Goal: Information Seeking & Learning: Learn about a topic

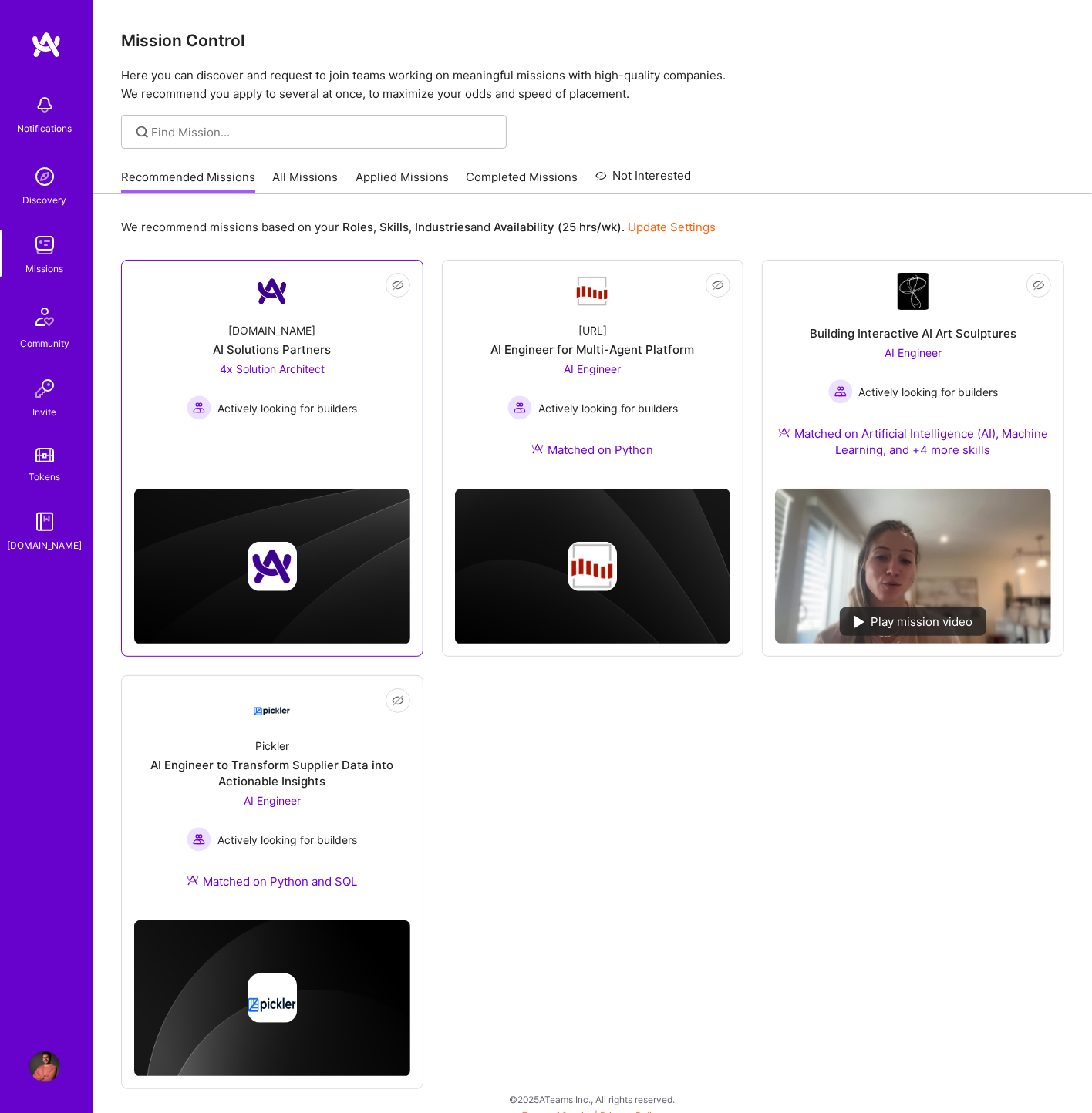
scroll to position [10, 0]
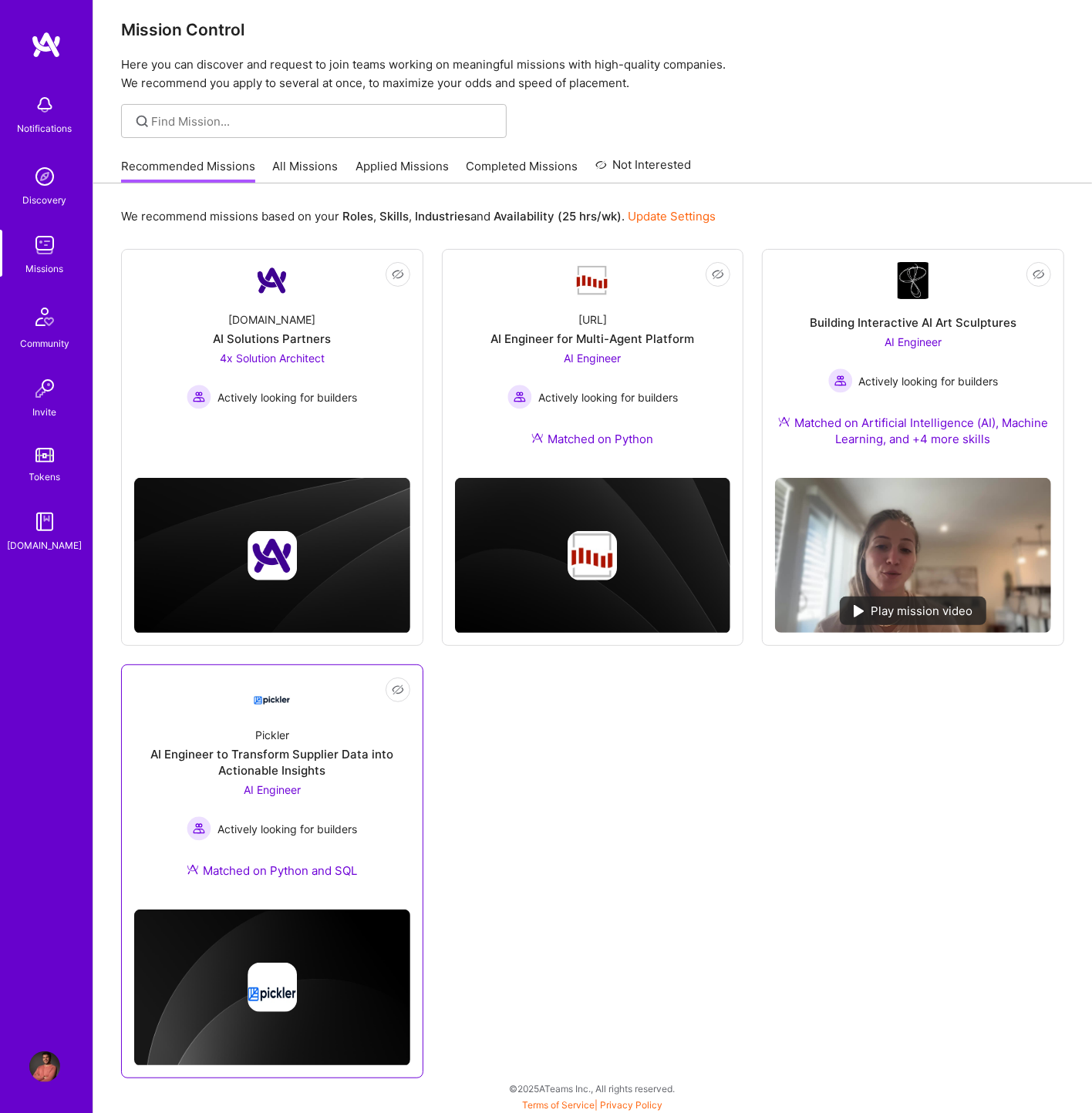
click at [330, 759] on div "AI Engineer to Transform Supplier Data into Actionable Insights" at bounding box center [272, 762] width 276 height 32
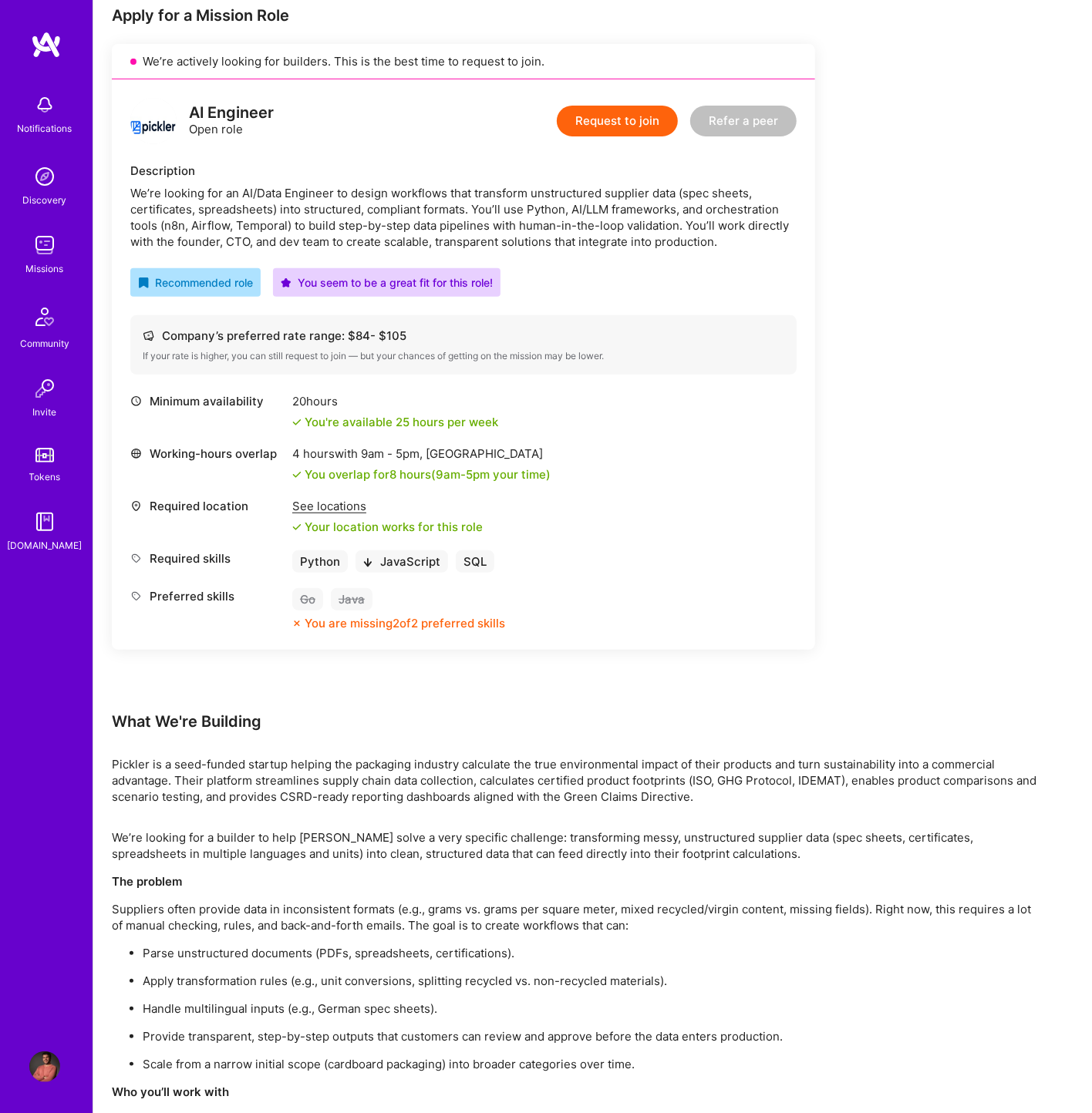
scroll to position [342, 0]
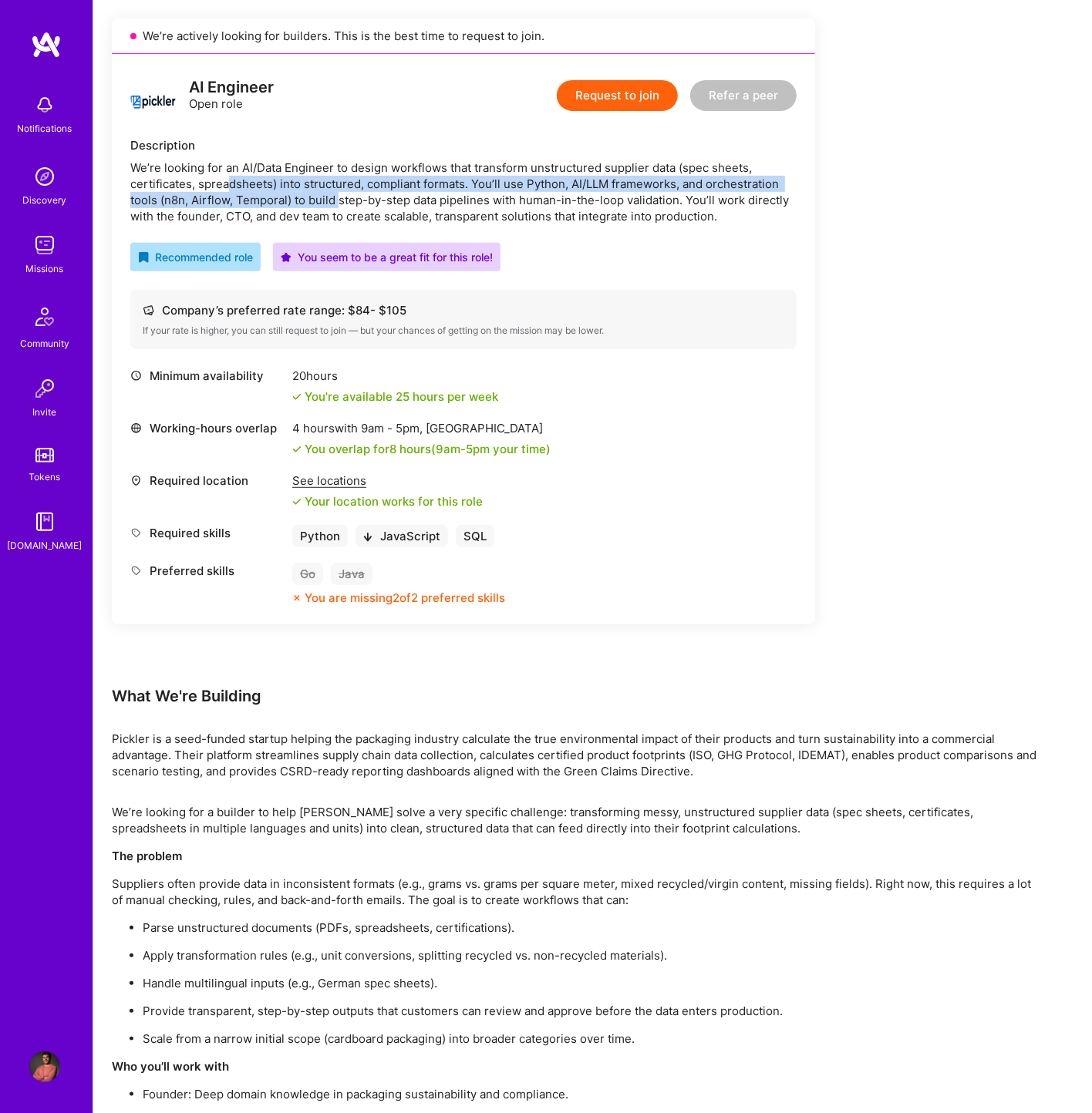
drag, startPoint x: 226, startPoint y: 189, endPoint x: 376, endPoint y: 198, distance: 150.3
click at [376, 198] on div "We’re looking for an AI/Data Engineer to design workflows that transform unstru…" at bounding box center [463, 192] width 666 height 64
click at [495, 208] on div "We’re looking for an AI/Data Engineer to design workflows that transform unstru…" at bounding box center [463, 192] width 666 height 64
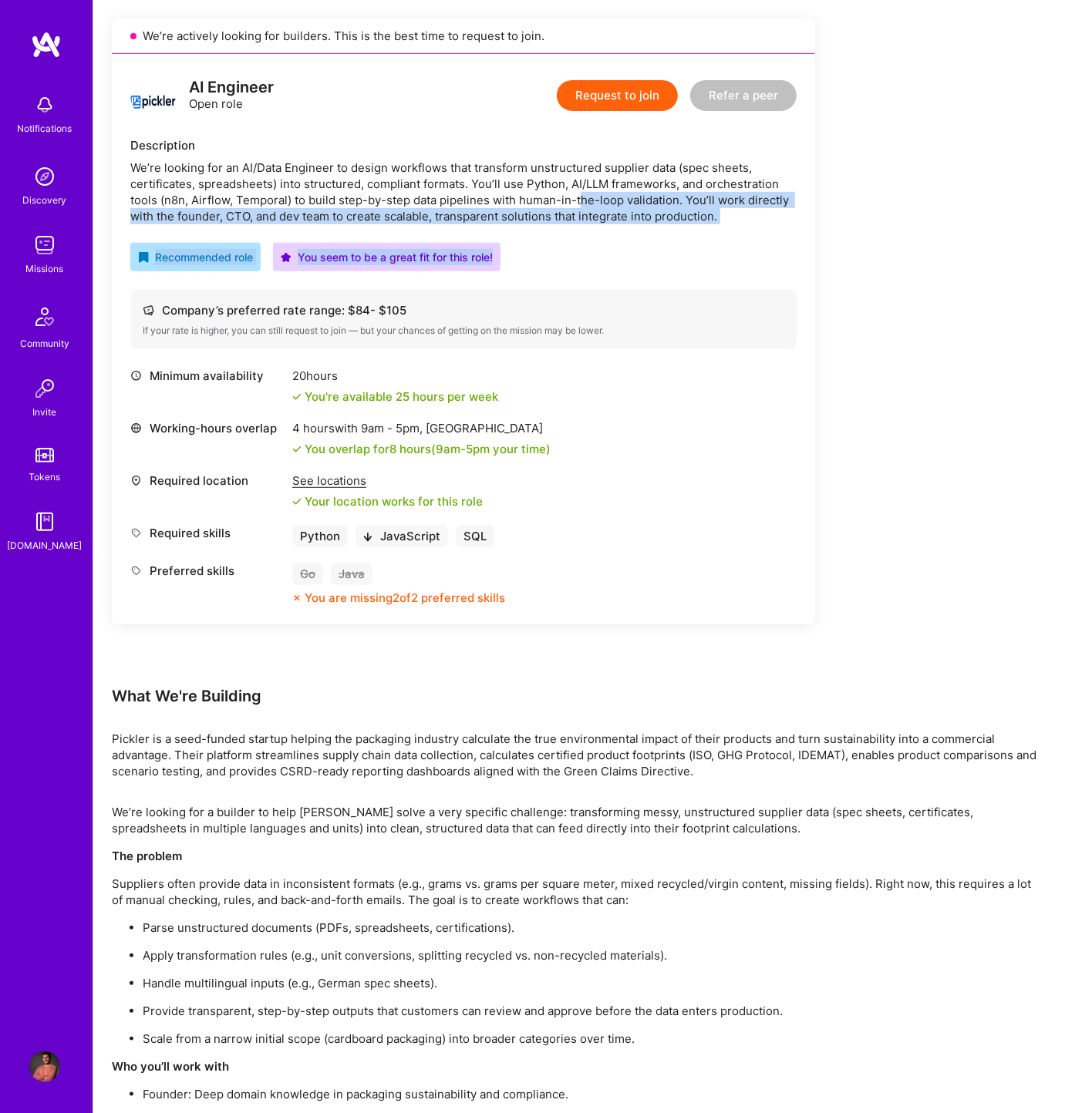
drag, startPoint x: 581, startPoint y: 204, endPoint x: 695, endPoint y: 234, distance: 117.9
click at [695, 234] on div "AI Engineer Open role Request to join Refer a peer Description We’re looking fo…" at bounding box center [462, 339] width 703 height 570
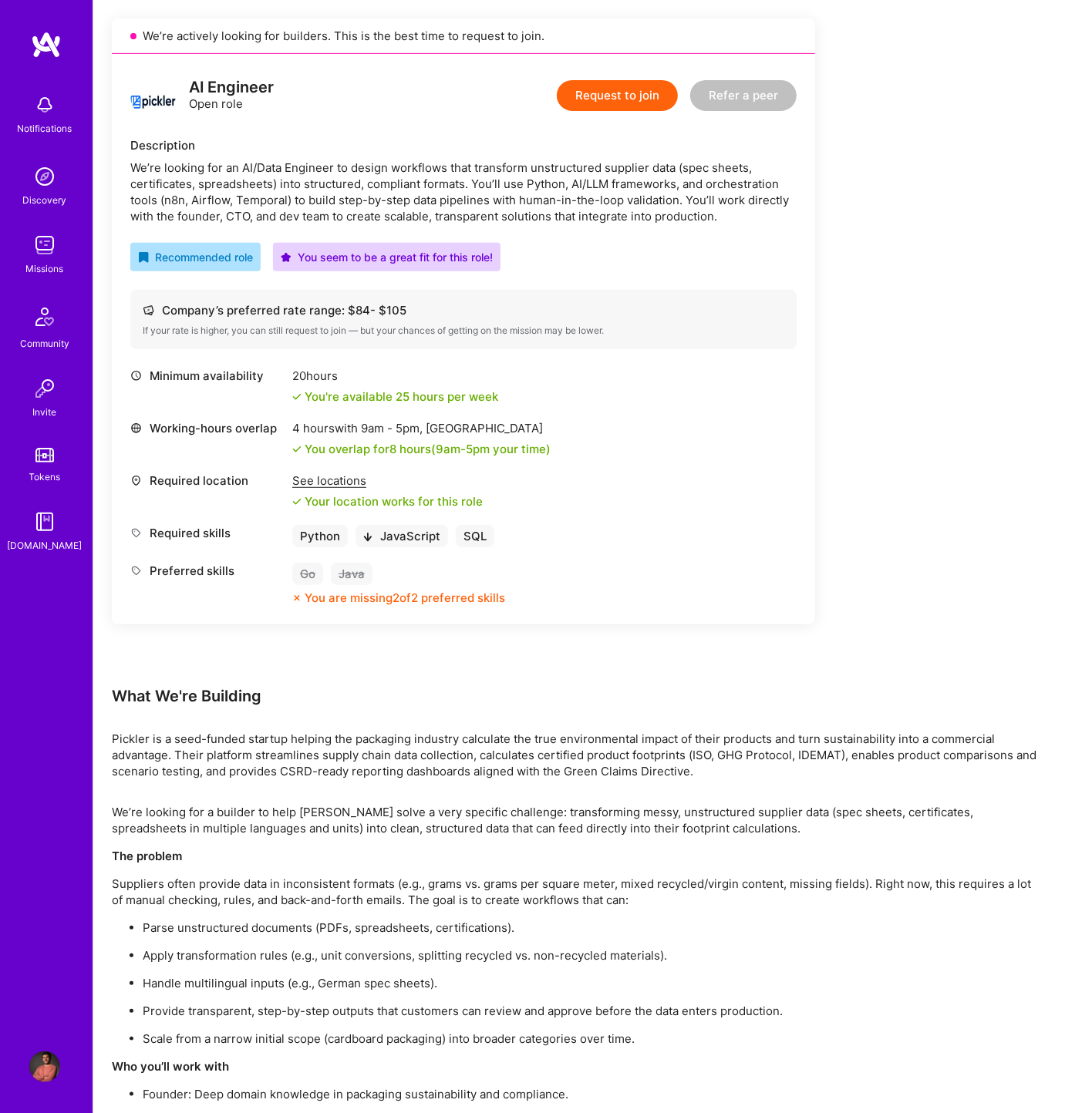
click at [728, 226] on div "AI Engineer Open role Request to join Refer a peer Description We’re looking fo…" at bounding box center [462, 339] width 703 height 570
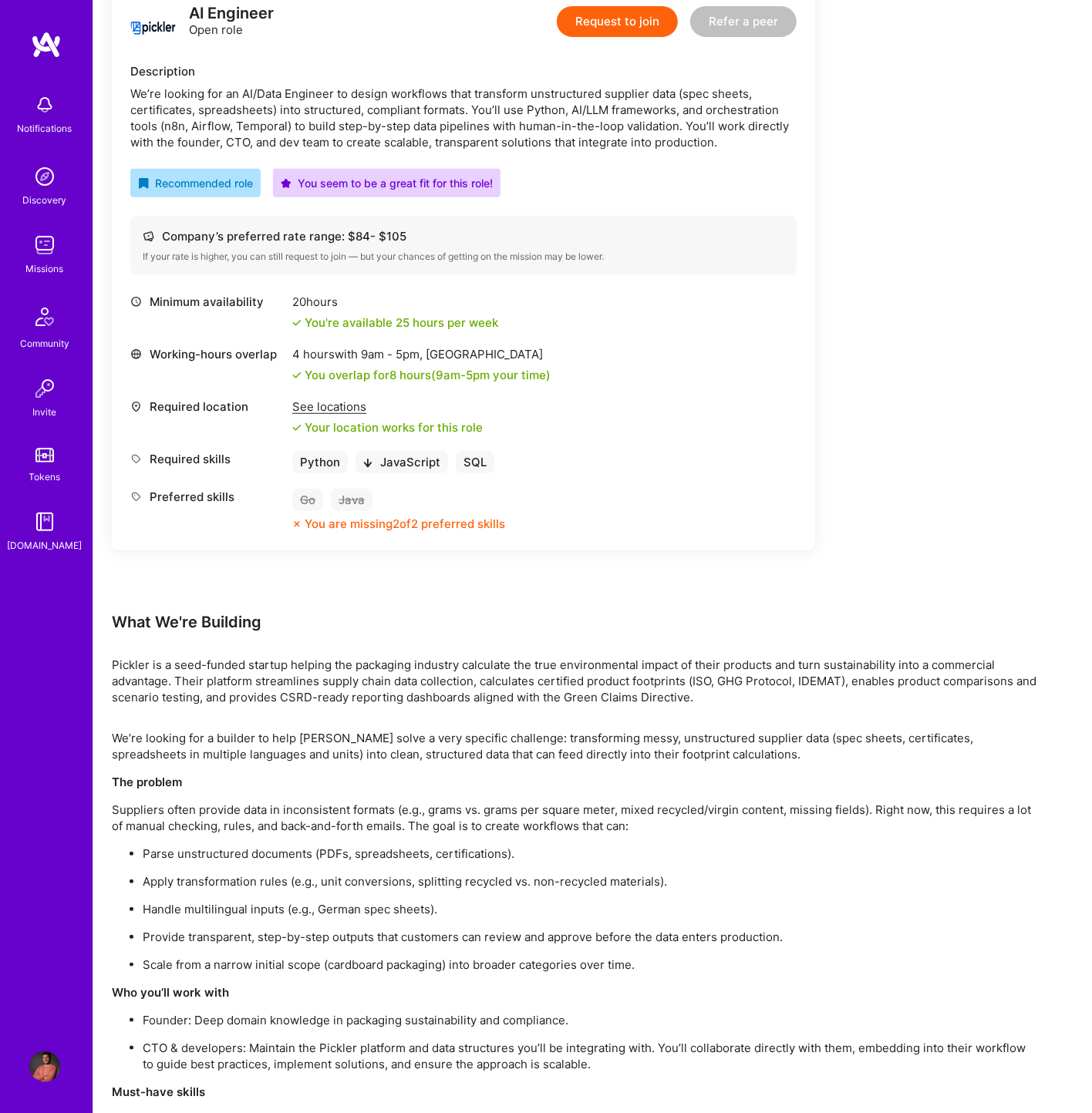
scroll to position [0, 0]
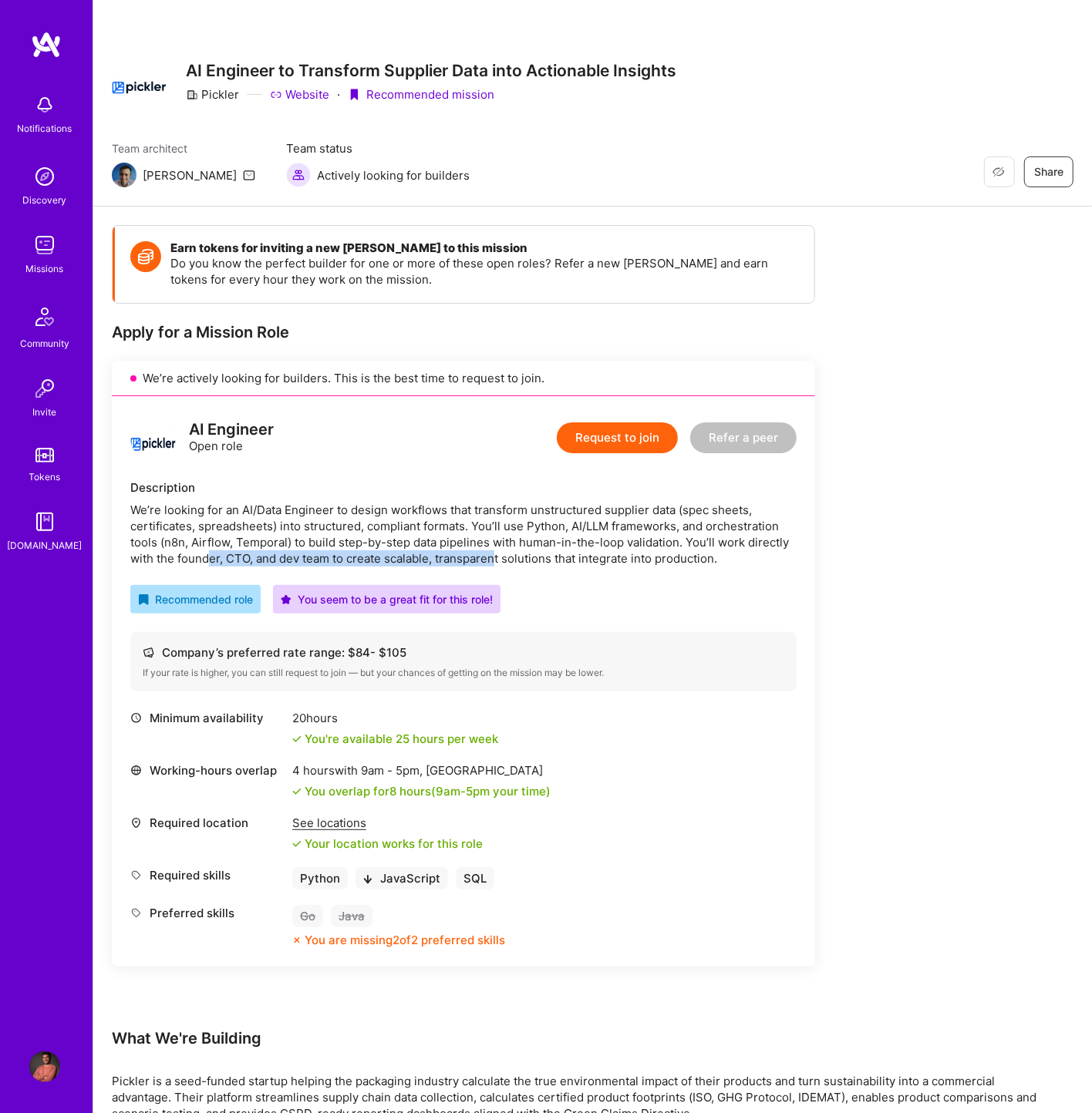
drag, startPoint x: 209, startPoint y: 558, endPoint x: 548, endPoint y: 559, distance: 339.0
click at [510, 559] on div "We’re looking for an AI/Data Engineer to design workflows that transform unstru…" at bounding box center [463, 534] width 666 height 64
click at [62, 51] on link at bounding box center [46, 44] width 92 height 28
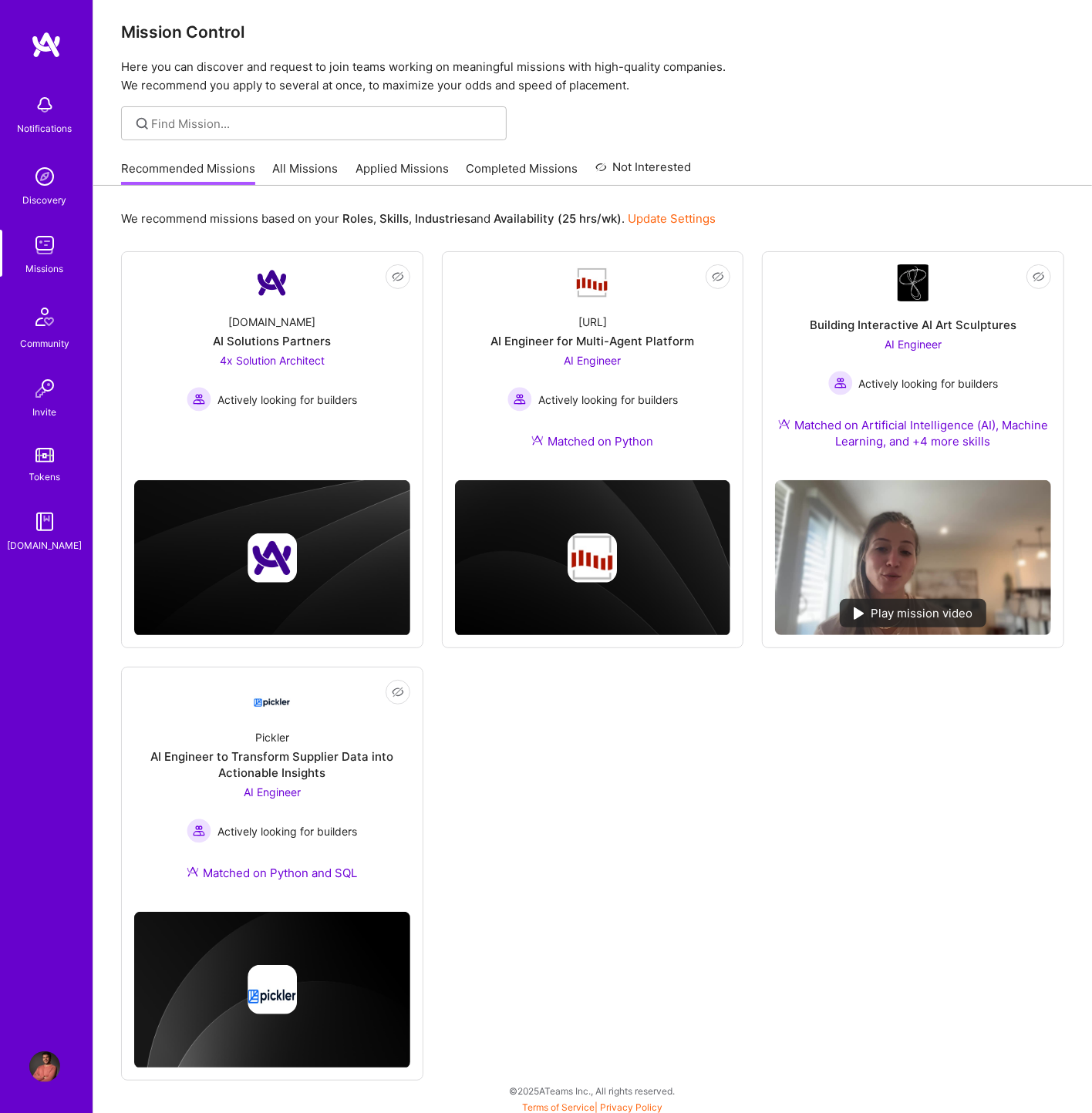
scroll to position [10, 0]
